Goal: Check status: Check status

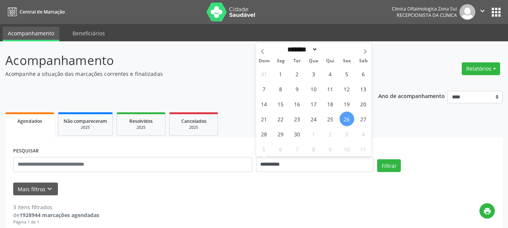
select select "*"
click at [280, 170] on input "**********" at bounding box center [315, 164] width 118 height 15
click at [295, 130] on span "30" at bounding box center [297, 134] width 15 height 15
type input "**********"
click at [295, 130] on span "30" at bounding box center [297, 134] width 15 height 15
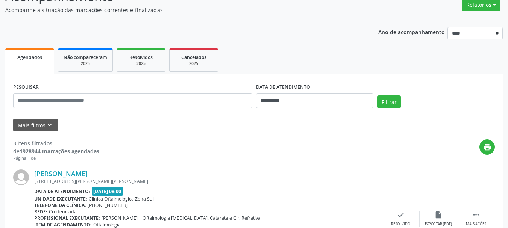
scroll to position [75, 0]
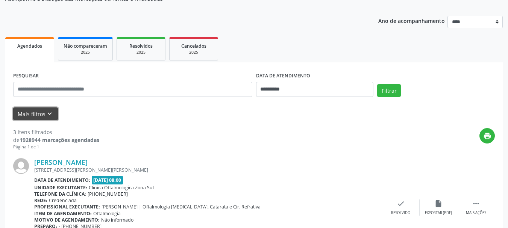
click at [33, 116] on button "Mais filtros keyboard_arrow_down" at bounding box center [35, 114] width 45 height 13
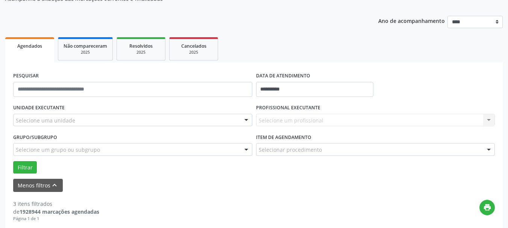
click at [53, 116] on div "Selecione uma unidade" at bounding box center [132, 120] width 239 height 13
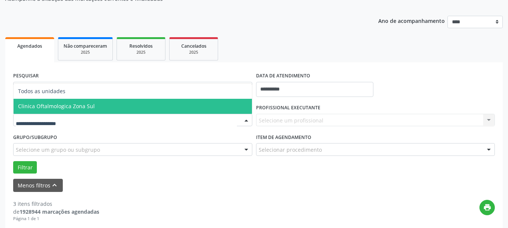
drag, startPoint x: 77, startPoint y: 109, endPoint x: 106, endPoint y: 113, distance: 29.5
click at [78, 109] on span "Clinica Oftalmologica Zona Sul" at bounding box center [56, 106] width 77 height 7
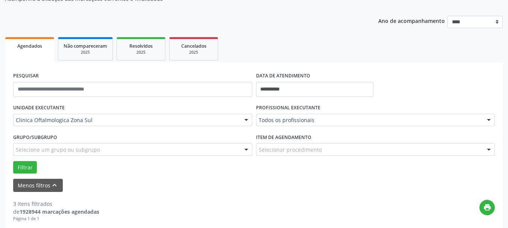
click at [274, 125] on div "Todos os profissionais" at bounding box center [375, 120] width 239 height 13
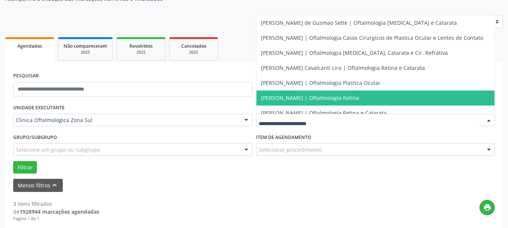
scroll to position [88, 0]
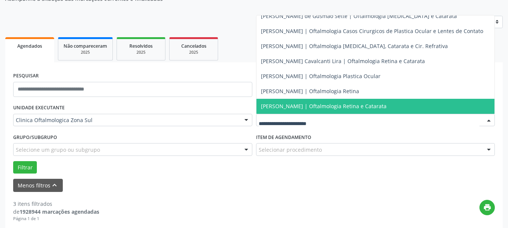
click at [278, 99] on span "[PERSON_NAME] | Oftalmologia Retina e Catarata" at bounding box center [376, 106] width 239 height 15
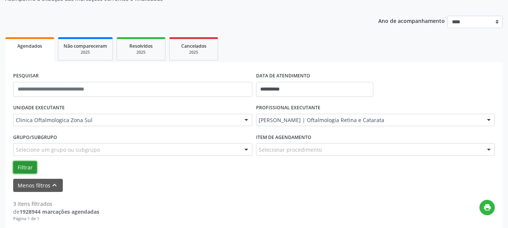
click at [32, 161] on button "Filtrar" at bounding box center [25, 167] width 24 height 13
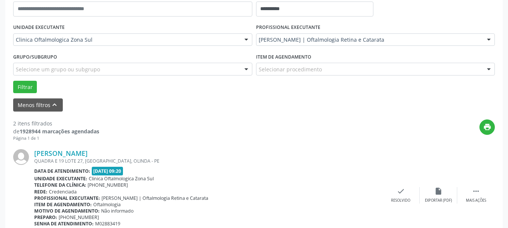
scroll to position [188, 0]
